Goal: Task Accomplishment & Management: Manage account settings

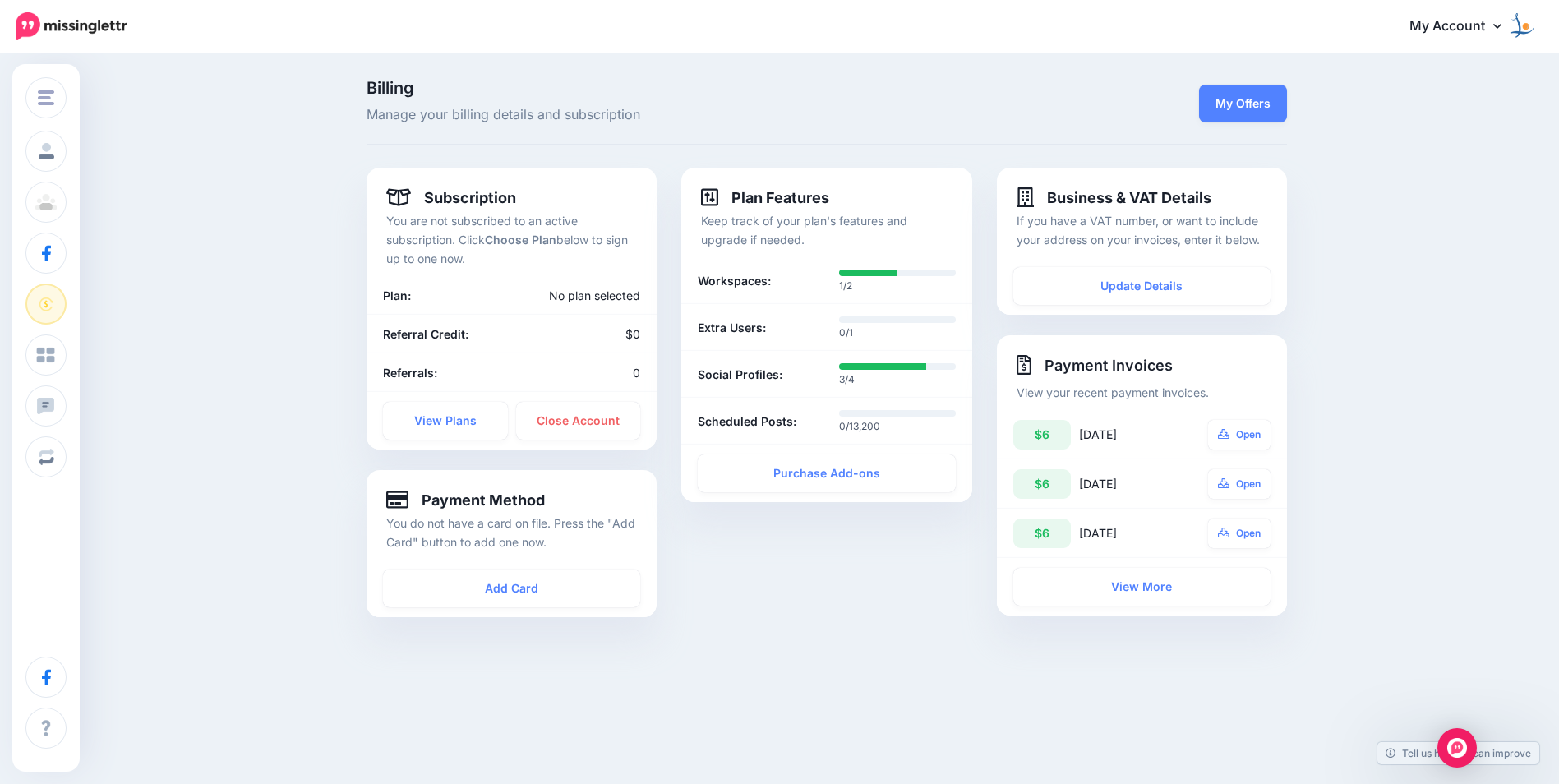
drag, startPoint x: 1476, startPoint y: 25, endPoint x: 1476, endPoint y: 44, distance: 19.0
click at [1476, 25] on link "My Account" at bounding box center [1464, 27] width 142 height 41
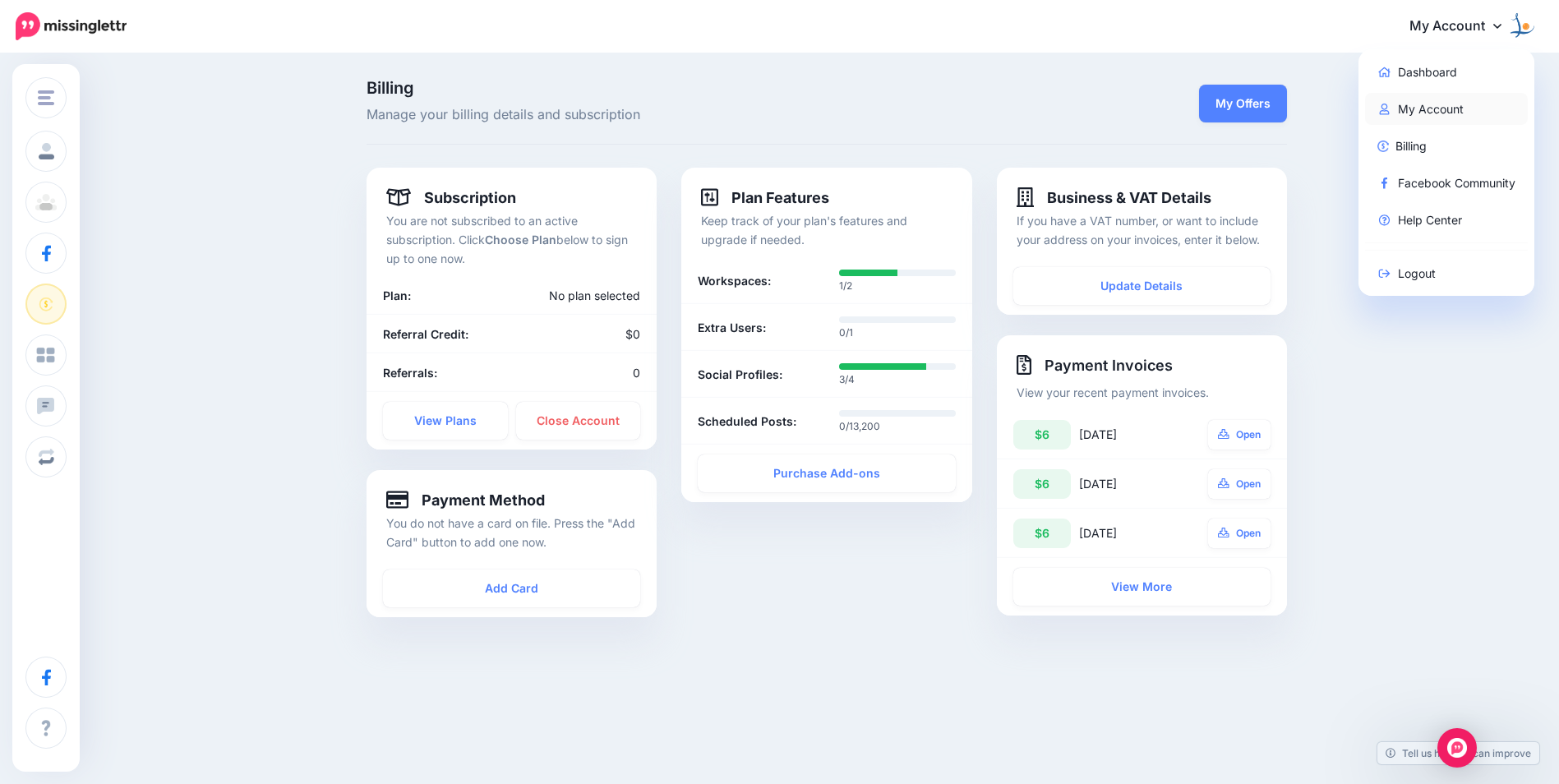
click at [1447, 112] on link "My Account" at bounding box center [1447, 108] width 164 height 32
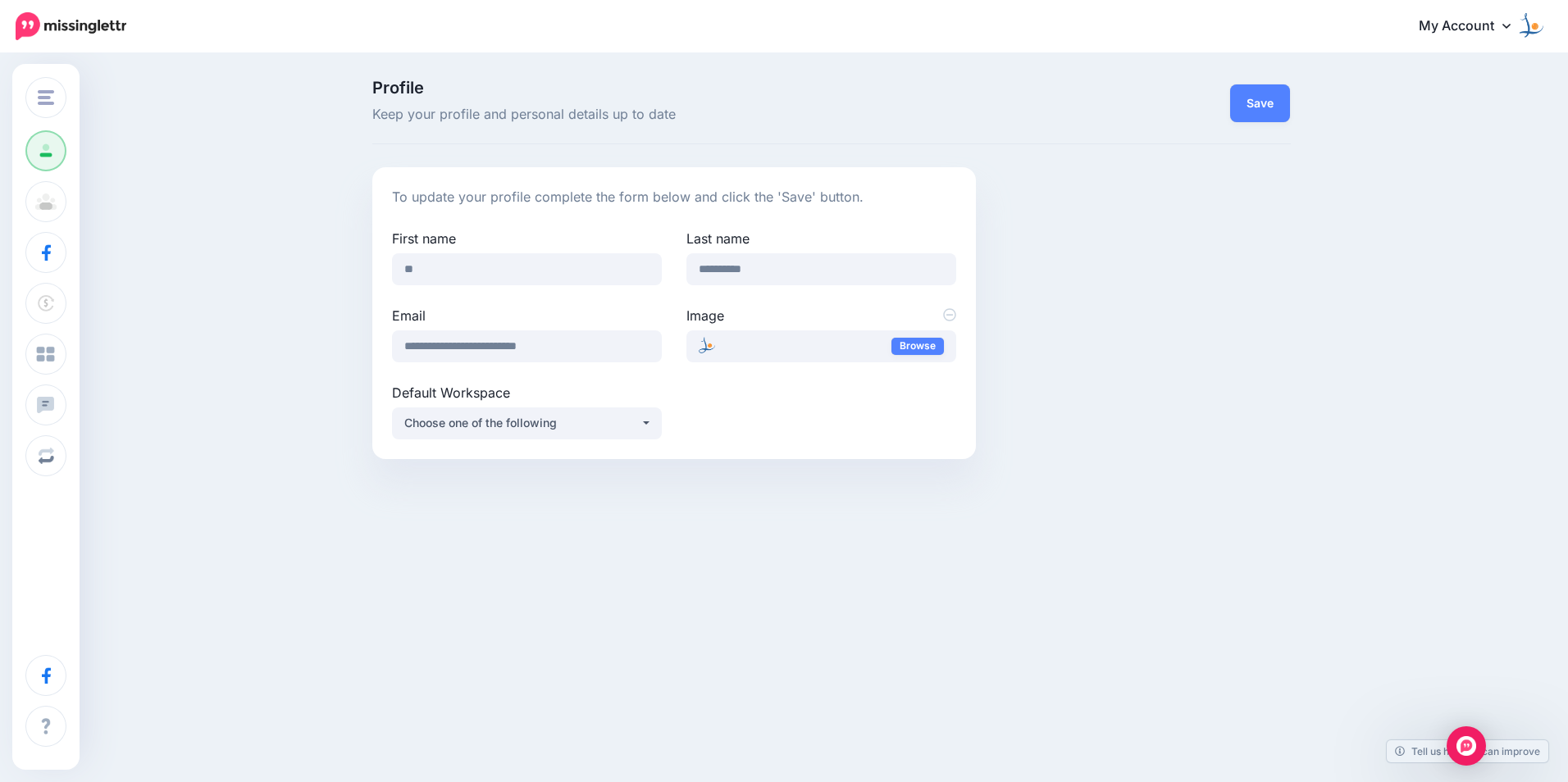
click at [1529, 25] on img at bounding box center [1530, 25] width 26 height 26
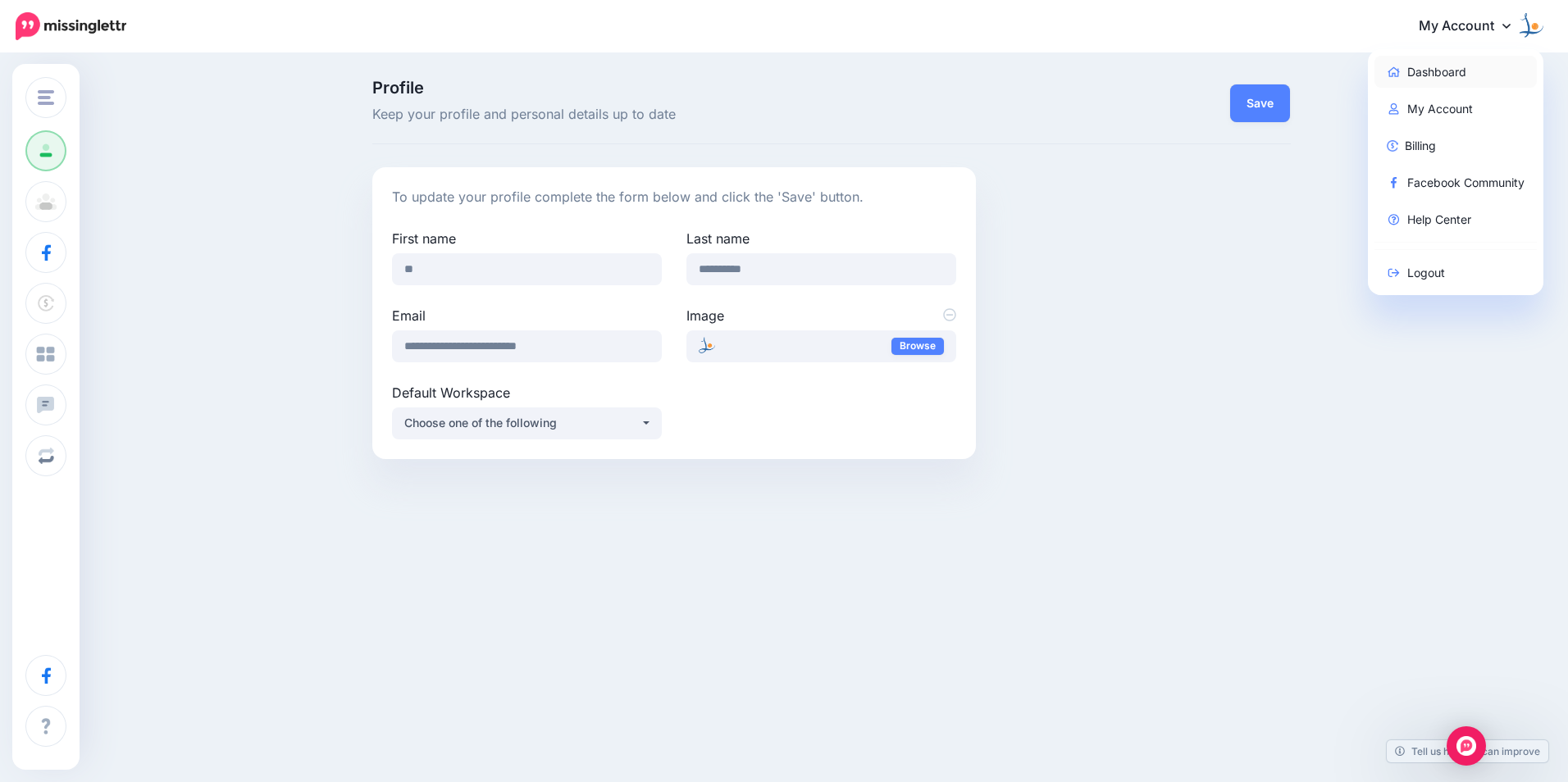
click at [1424, 67] on link "Dashboard" at bounding box center [1455, 71] width 163 height 32
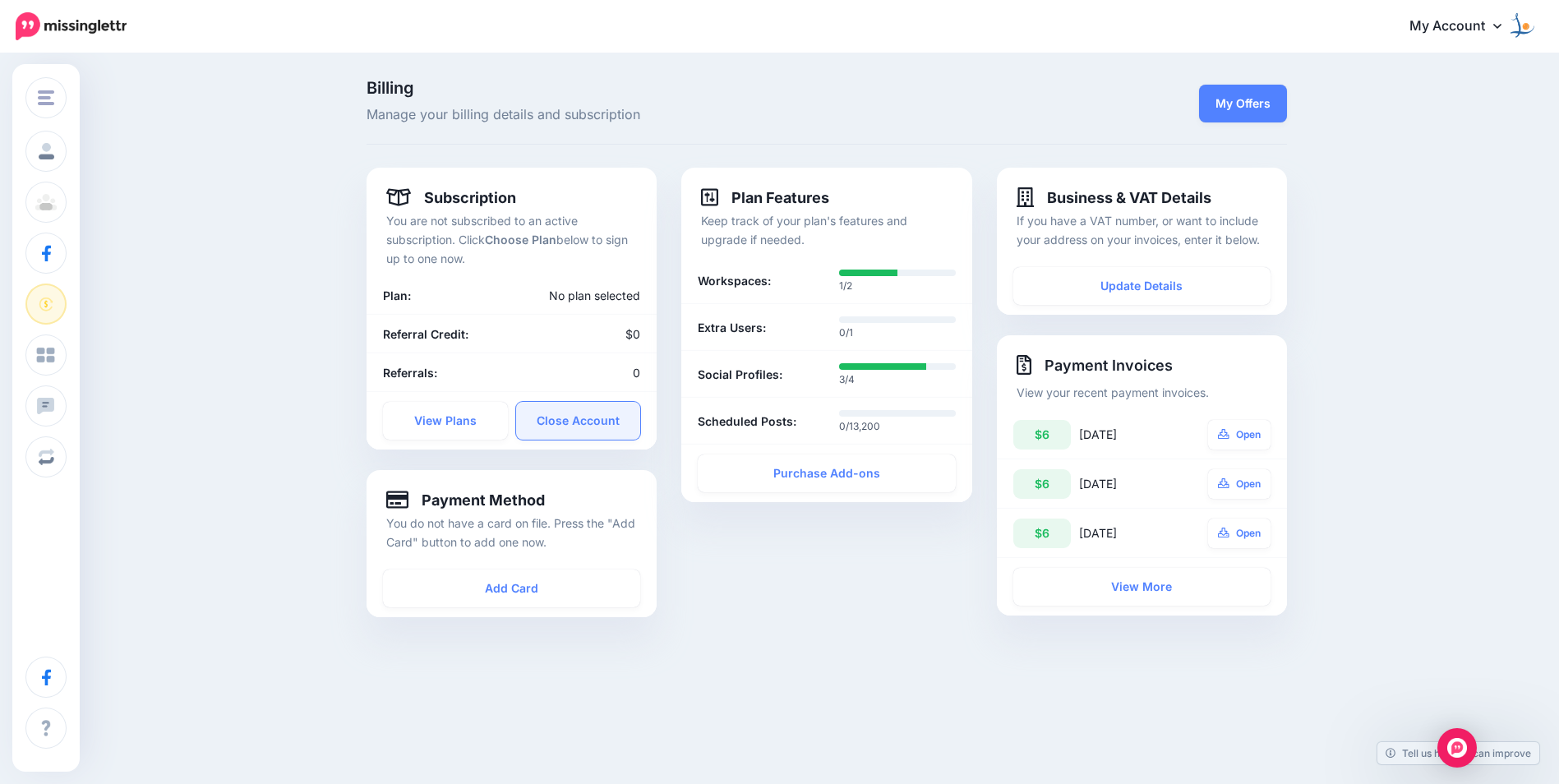
click at [597, 429] on link "Close Account" at bounding box center [579, 420] width 125 height 38
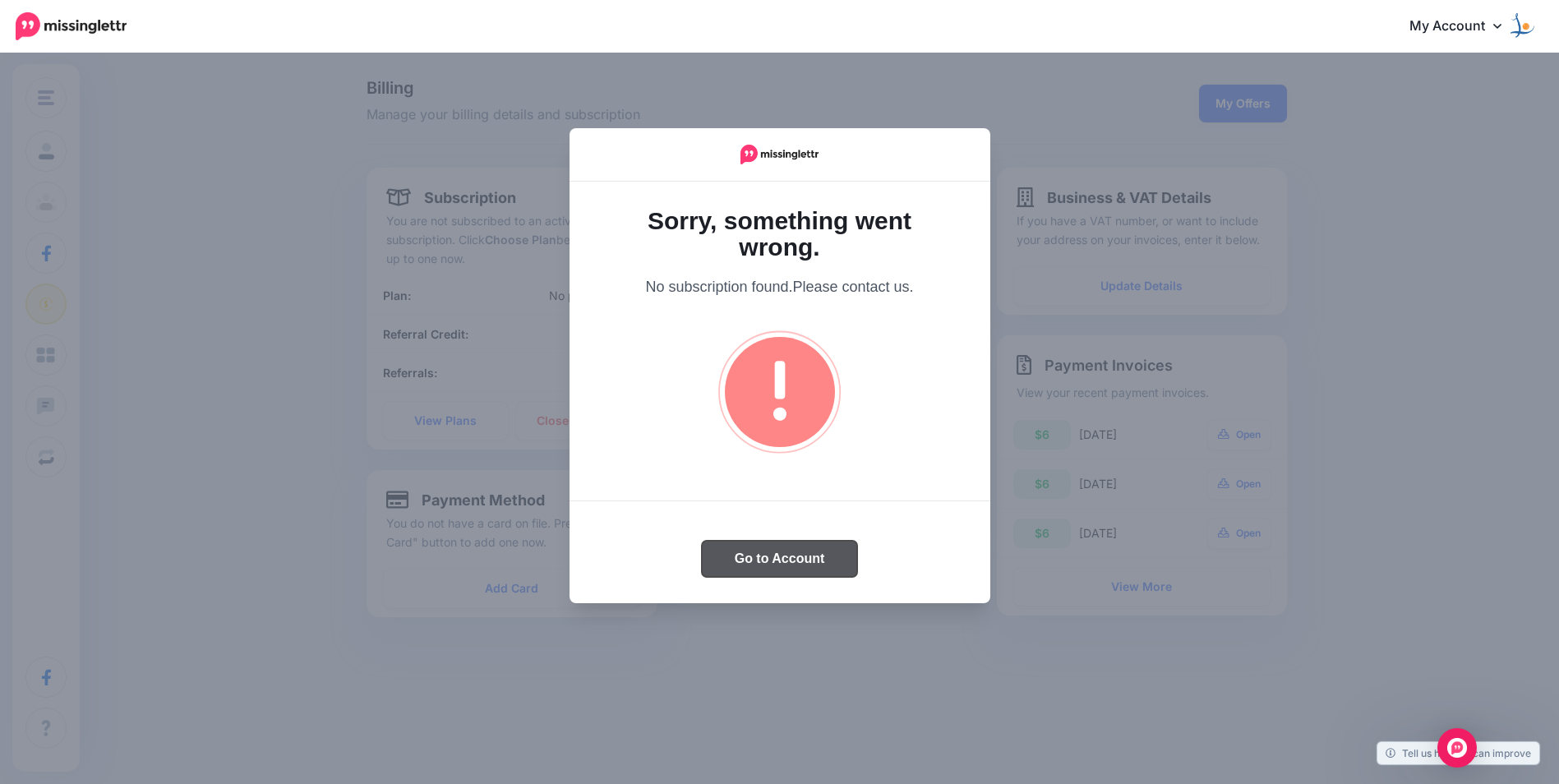
click at [811, 565] on button "Go to Account" at bounding box center [780, 558] width 156 height 36
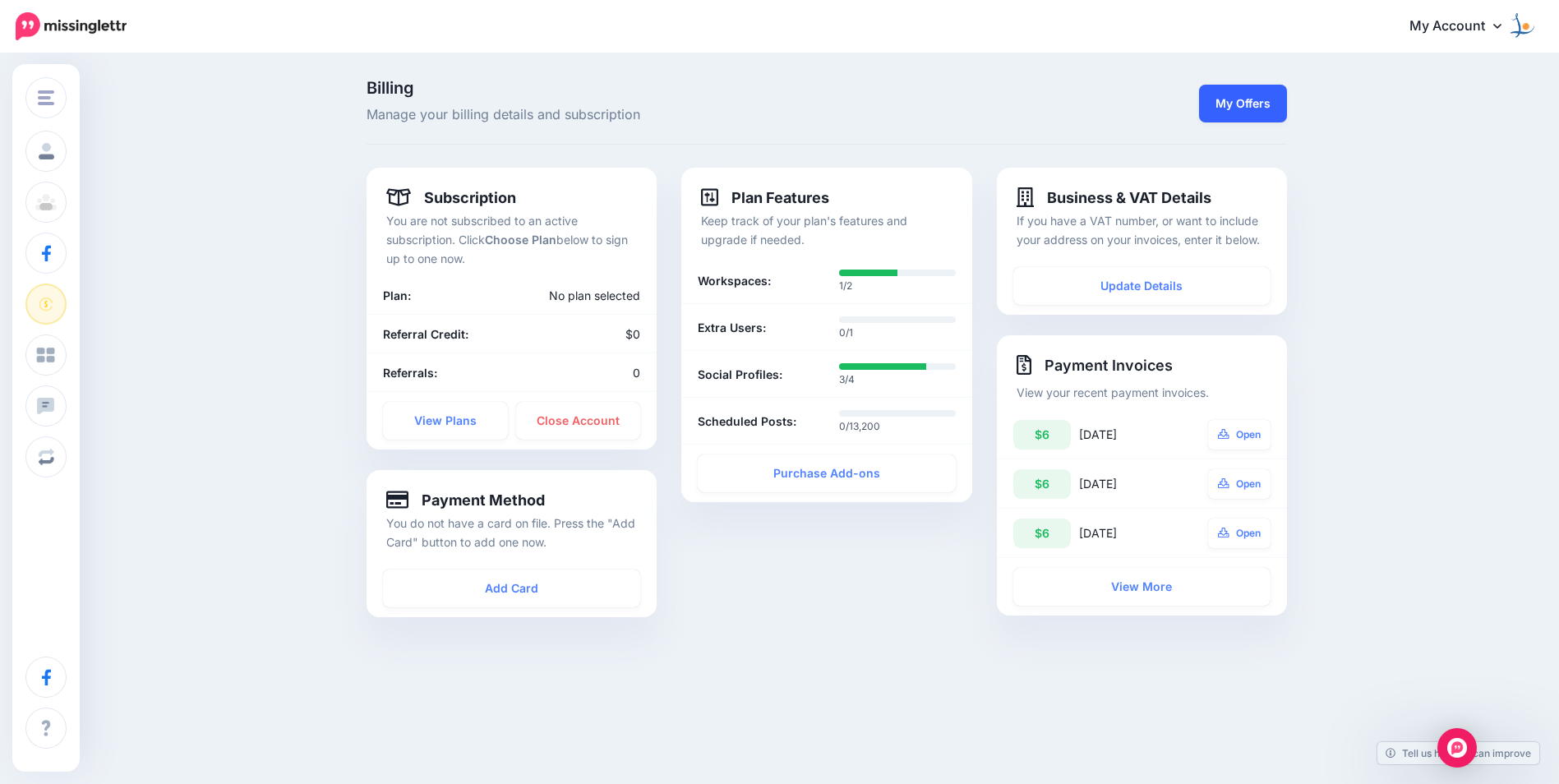
click at [1255, 114] on link "My Offers" at bounding box center [1243, 103] width 88 height 38
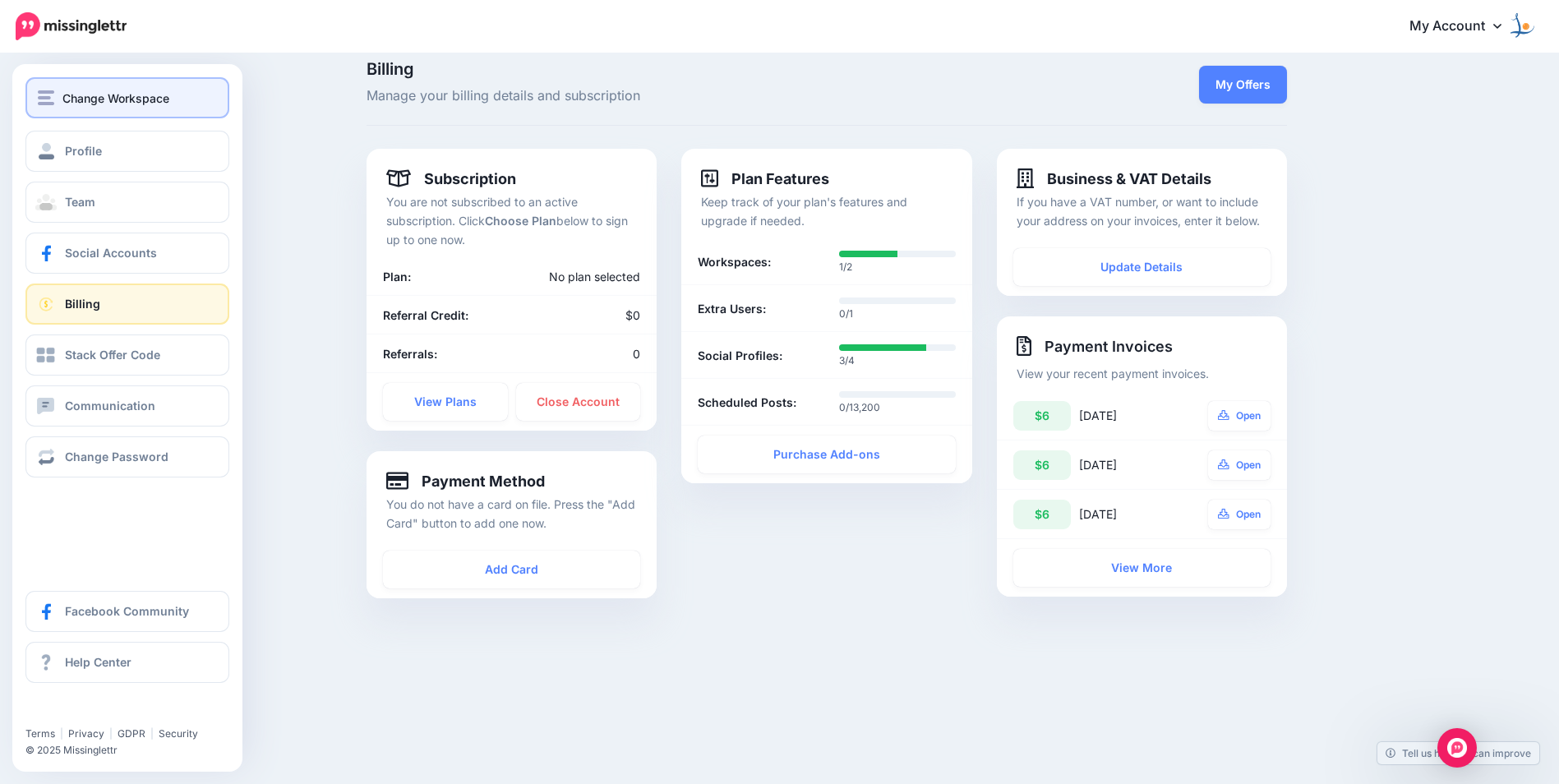
click at [39, 100] on img "button" at bounding box center [46, 98] width 17 height 15
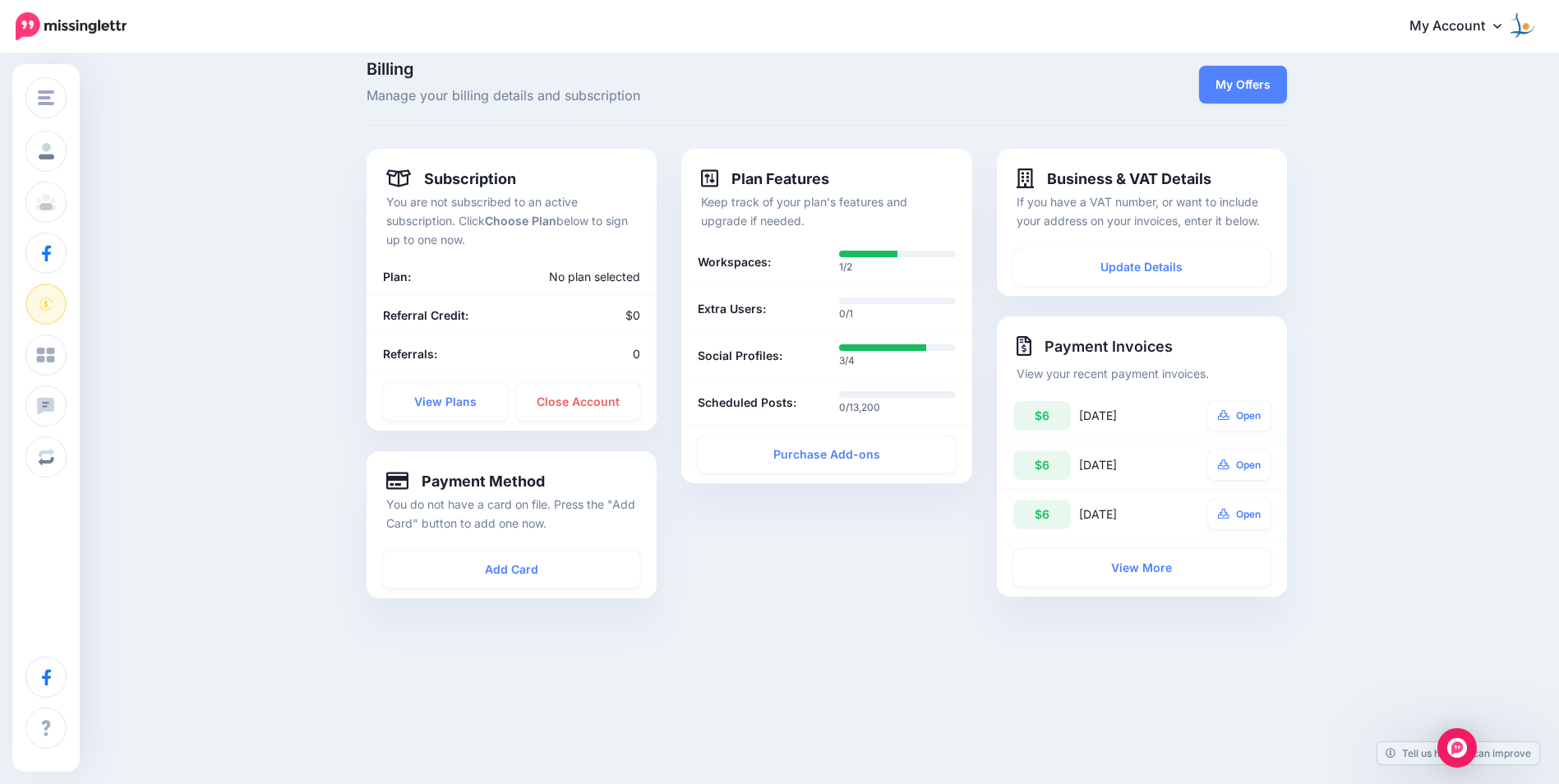
click at [323, 174] on div "Billing Manage your billing details and subscription My Offers Subscription You…" at bounding box center [780, 346] width 1559 height 620
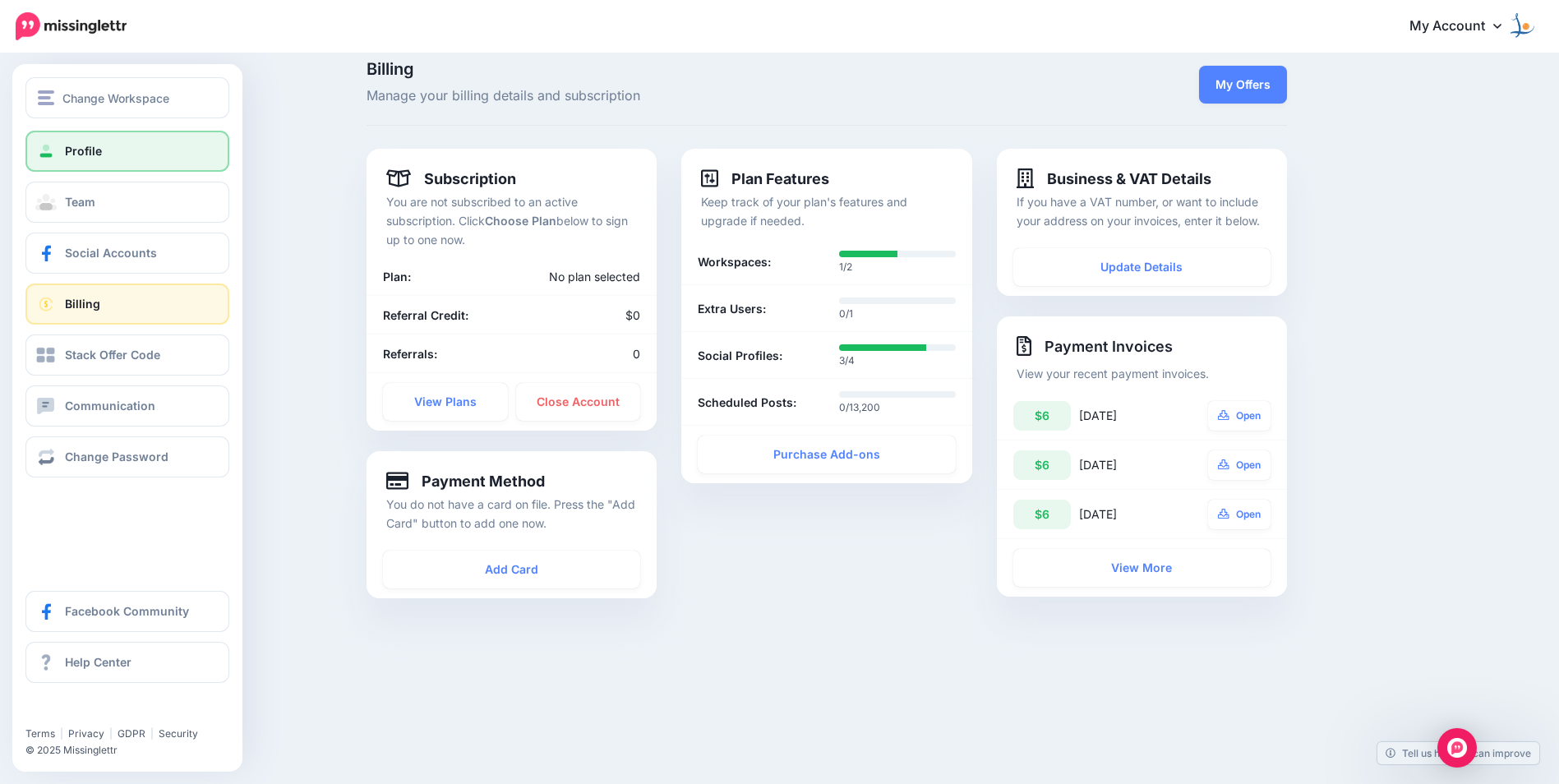
click at [72, 156] on span "Profile" at bounding box center [83, 150] width 37 height 14
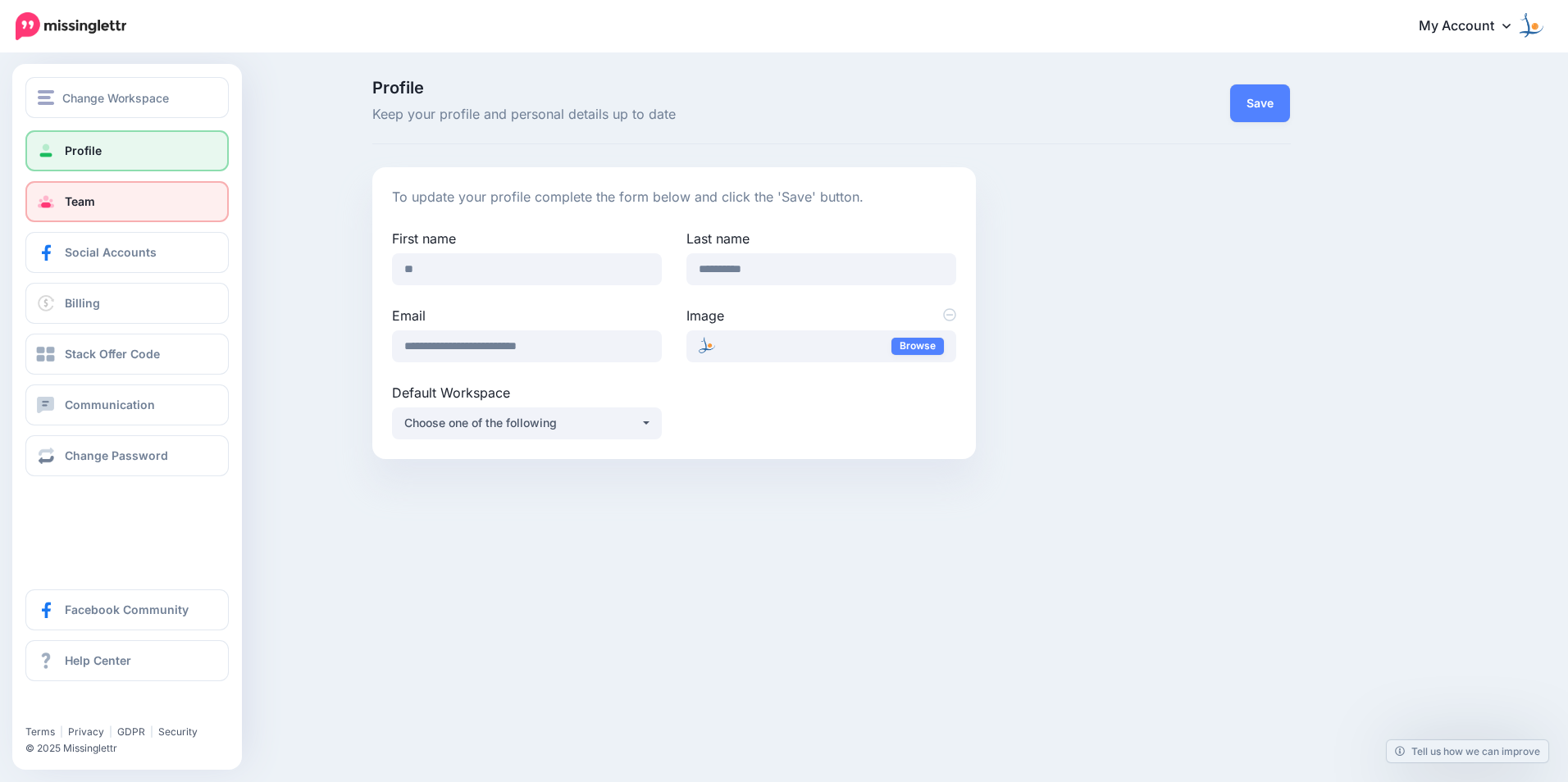
click at [69, 203] on span "Team" at bounding box center [79, 200] width 30 height 14
